Goal: Information Seeking & Learning: Learn about a topic

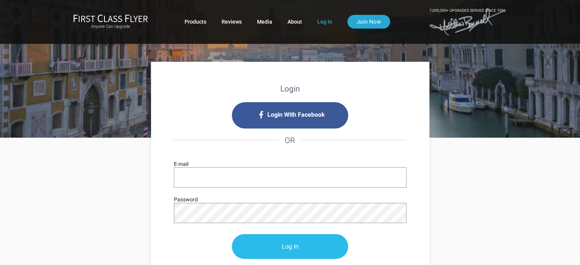
type input "[EMAIL_ADDRESS][DOMAIN_NAME]"
click at [281, 247] on input "Log In" at bounding box center [290, 246] width 116 height 25
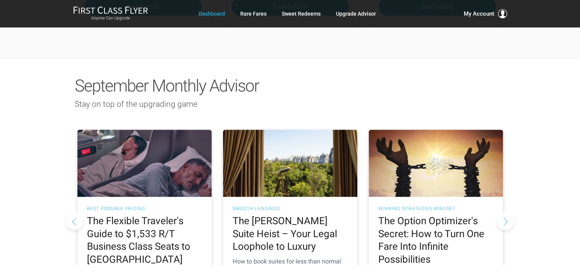
scroll to position [686, 0]
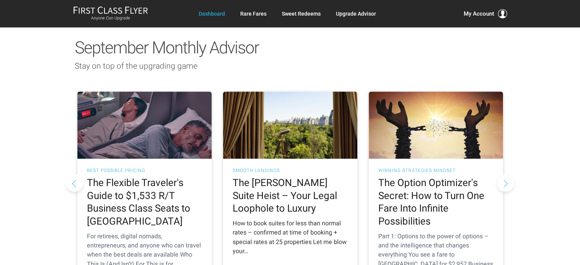
click at [292, 177] on h2 "The [PERSON_NAME] Suite Heist – Your Legal Loophole to Luxury" at bounding box center [290, 196] width 115 height 39
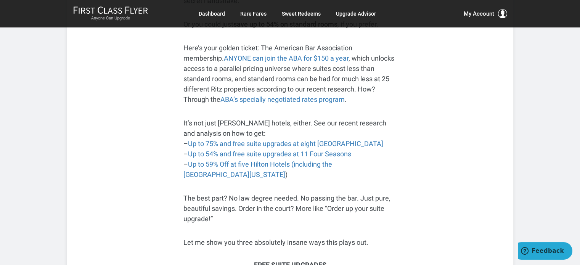
scroll to position [381, 0]
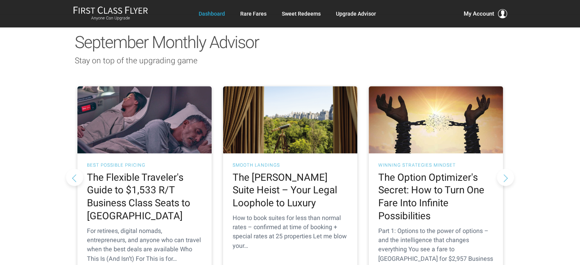
scroll to position [632, 0]
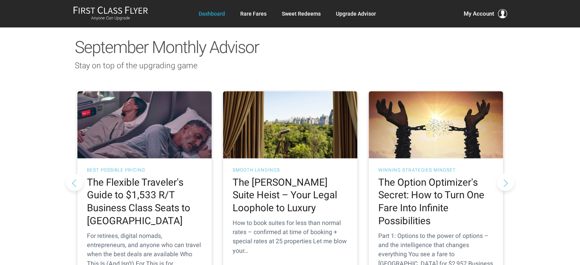
click at [507, 174] on button "Next slide" at bounding box center [505, 182] width 17 height 17
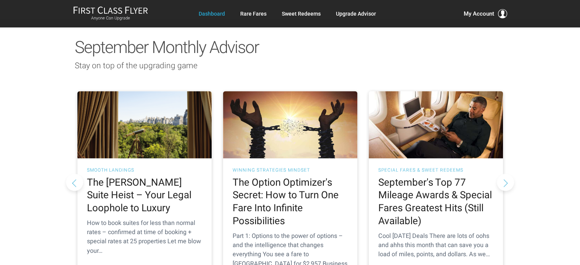
click at [506, 174] on button "Next slide" at bounding box center [505, 182] width 17 height 17
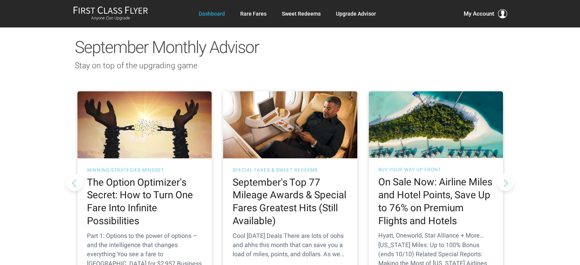
click at [506, 174] on button "Next slide" at bounding box center [505, 182] width 17 height 17
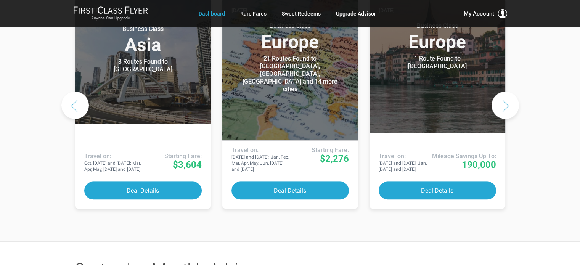
scroll to position [327, 0]
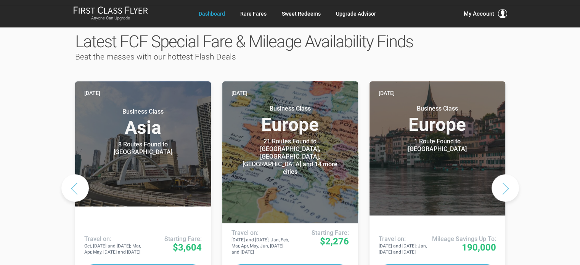
drag, startPoint x: 505, startPoint y: 158, endPoint x: 195, endPoint y: 256, distance: 325.0
click at [506, 174] on button "Next slide" at bounding box center [504, 187] width 27 height 27
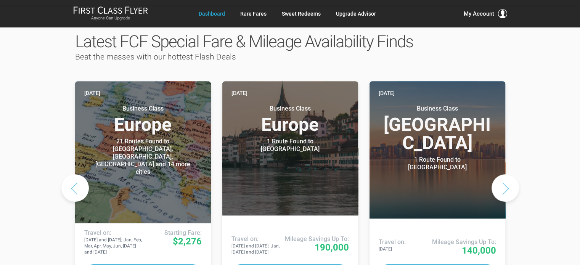
click at [506, 174] on button "Next slide" at bounding box center [504, 187] width 27 height 27
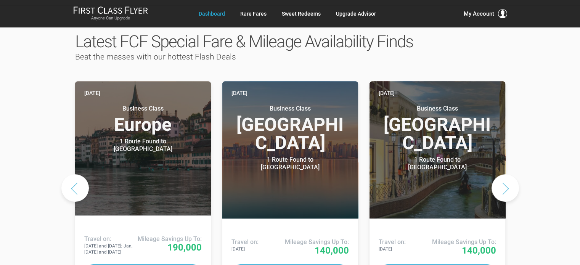
click at [506, 174] on button "Next slide" at bounding box center [504, 187] width 27 height 27
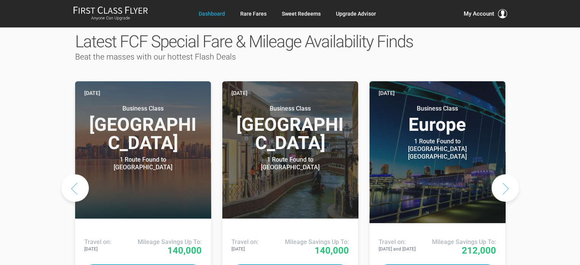
click at [506, 174] on button "Next slide" at bounding box center [504, 187] width 27 height 27
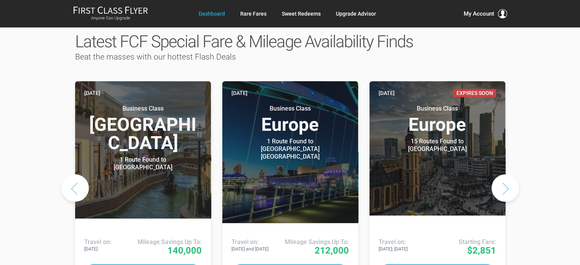
click at [506, 174] on button "Next slide" at bounding box center [504, 187] width 27 height 27
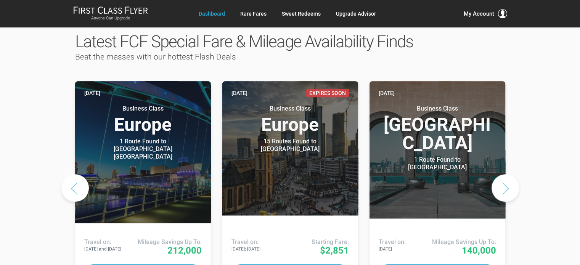
click at [506, 174] on button "Next slide" at bounding box center [504, 187] width 27 height 27
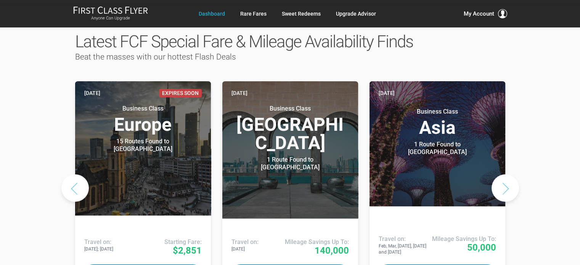
click at [506, 174] on button "Next slide" at bounding box center [504, 187] width 27 height 27
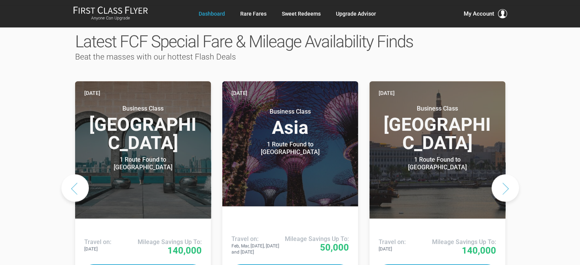
click at [506, 174] on button "Next slide" at bounding box center [504, 187] width 27 height 27
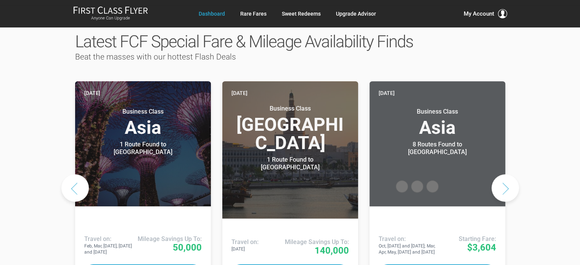
click at [506, 174] on button "Next slide" at bounding box center [504, 187] width 27 height 27
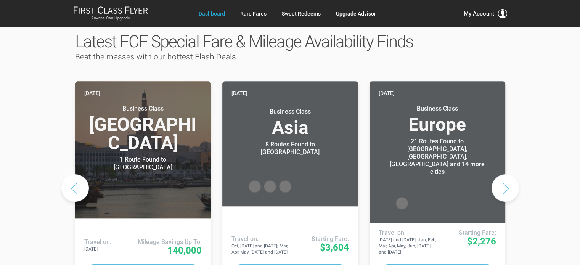
click at [506, 174] on button "Next slide" at bounding box center [504, 187] width 27 height 27
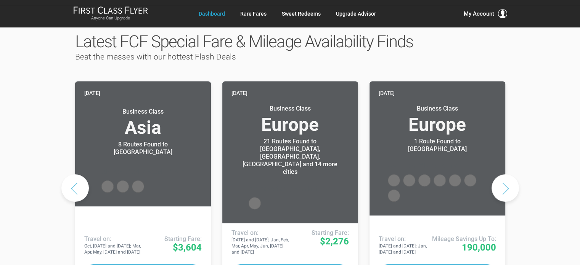
click at [506, 174] on button "Next slide" at bounding box center [504, 187] width 27 height 27
